Goal: Information Seeking & Learning: Learn about a topic

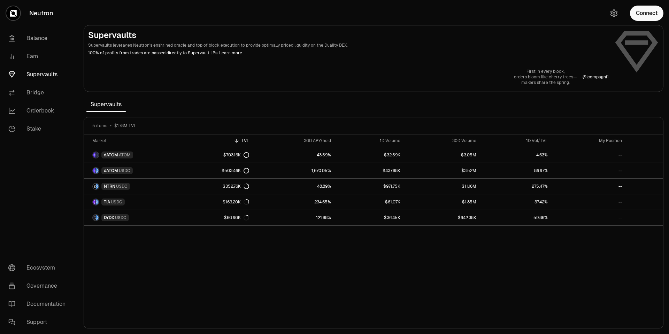
click at [44, 75] on link "Supervaults" at bounding box center [39, 75] width 73 height 18
click at [644, 19] on button "Connect" at bounding box center [646, 13] width 33 height 15
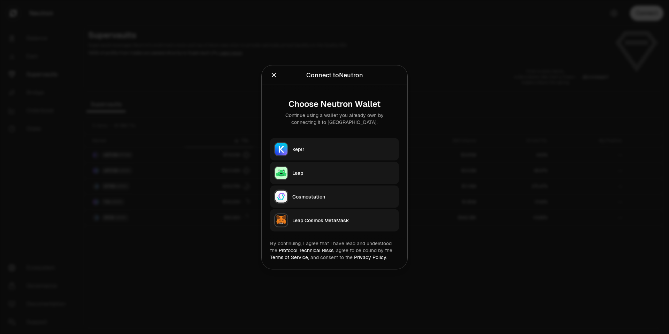
click at [354, 154] on button "Keplr" at bounding box center [334, 149] width 129 height 22
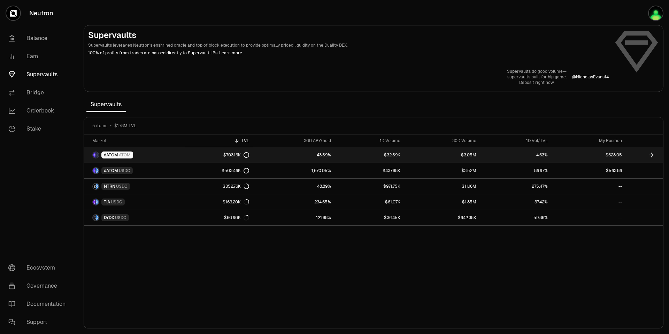
click at [116, 153] on span "dATOM" at bounding box center [111, 155] width 14 height 6
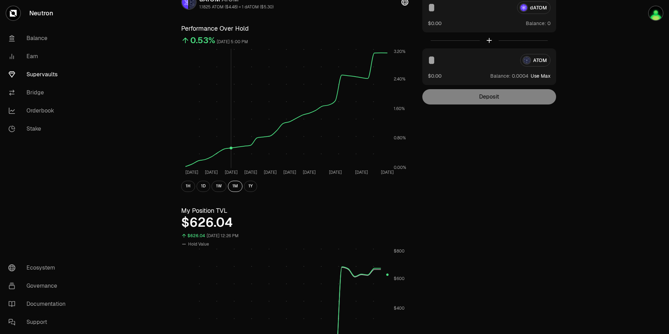
scroll to position [42, 0]
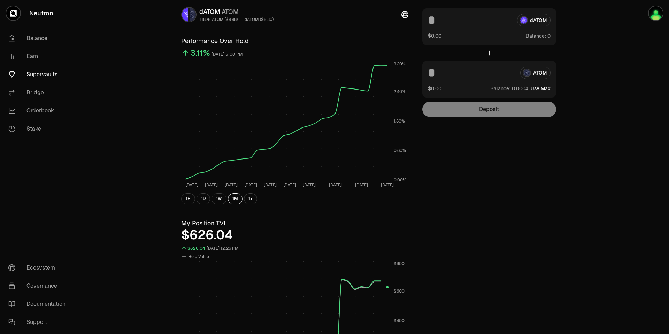
click at [50, 76] on link "Supervaults" at bounding box center [39, 75] width 73 height 18
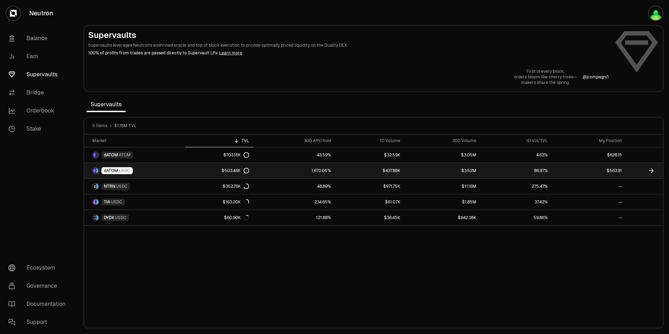
click at [159, 172] on link "dATOM USDC" at bounding box center [134, 170] width 101 height 15
